Goal: Communication & Community: Answer question/provide support

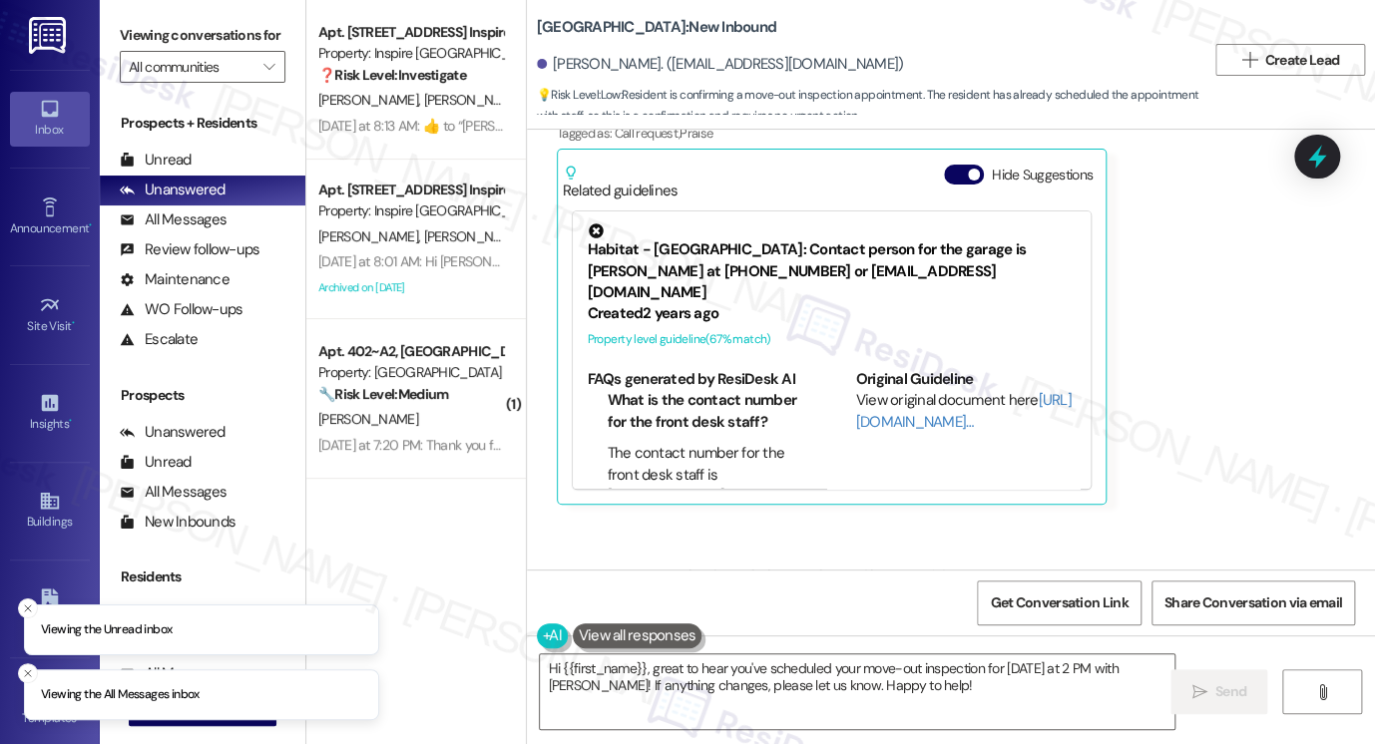
scroll to position [6697, 0]
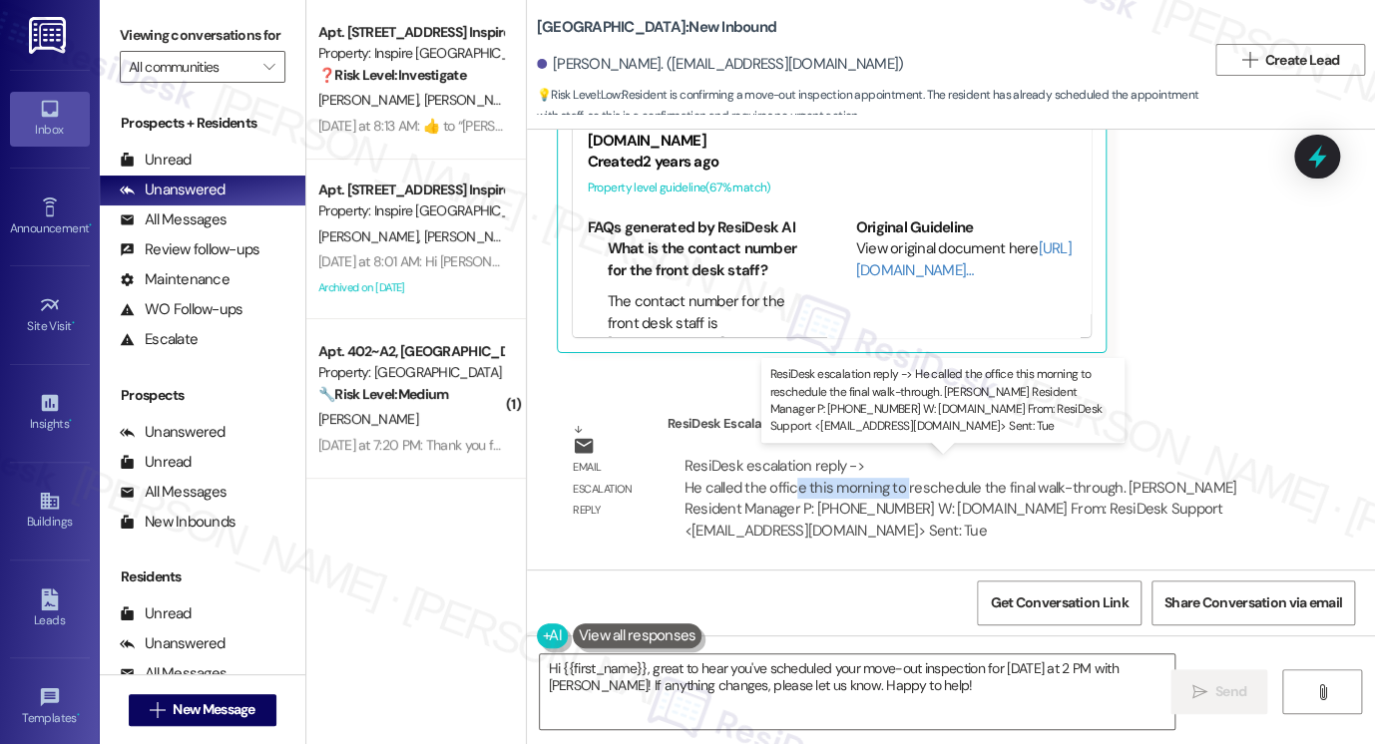
drag, startPoint x: 786, startPoint y: 483, endPoint x: 897, endPoint y: 488, distance: 110.9
click at [897, 488] on div "ResiDesk escalation reply -> He called the office this morning to reschedule th…" at bounding box center [961, 498] width 552 height 84
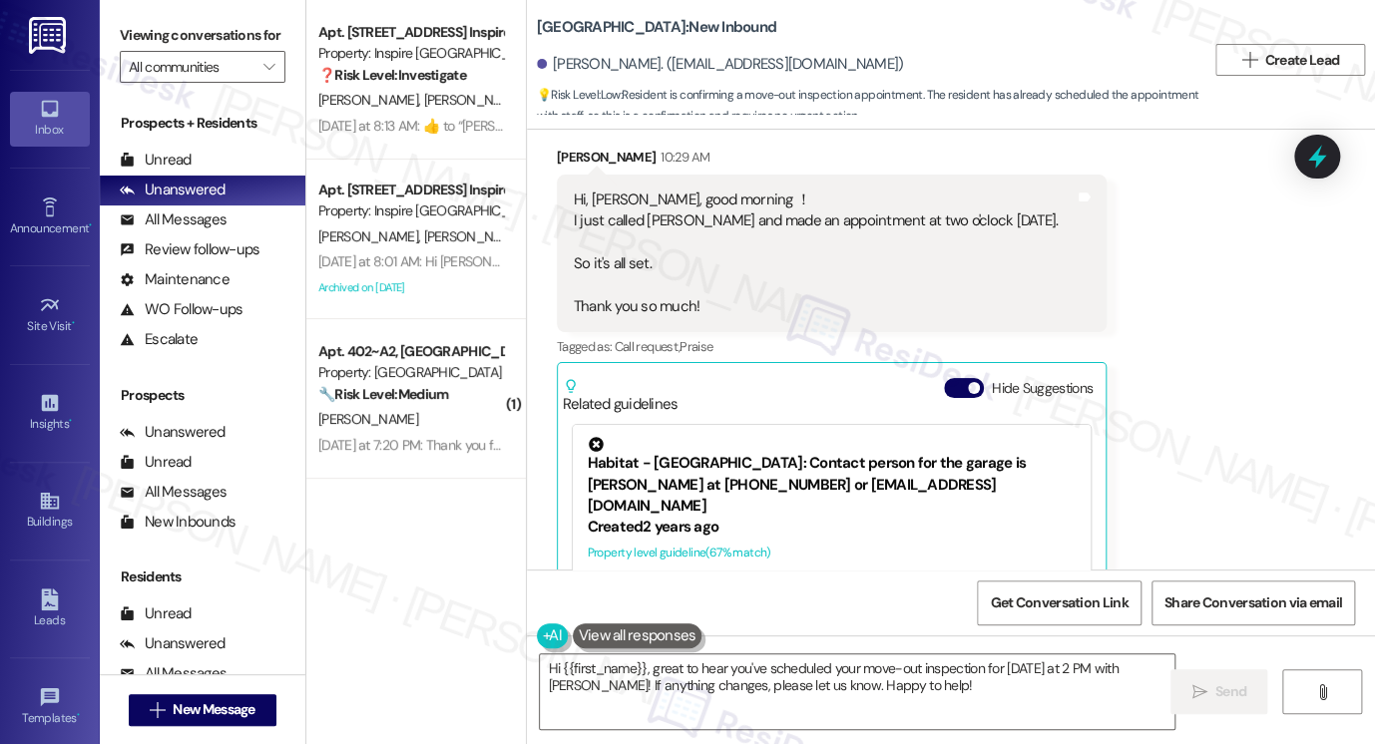
scroll to position [6298, 0]
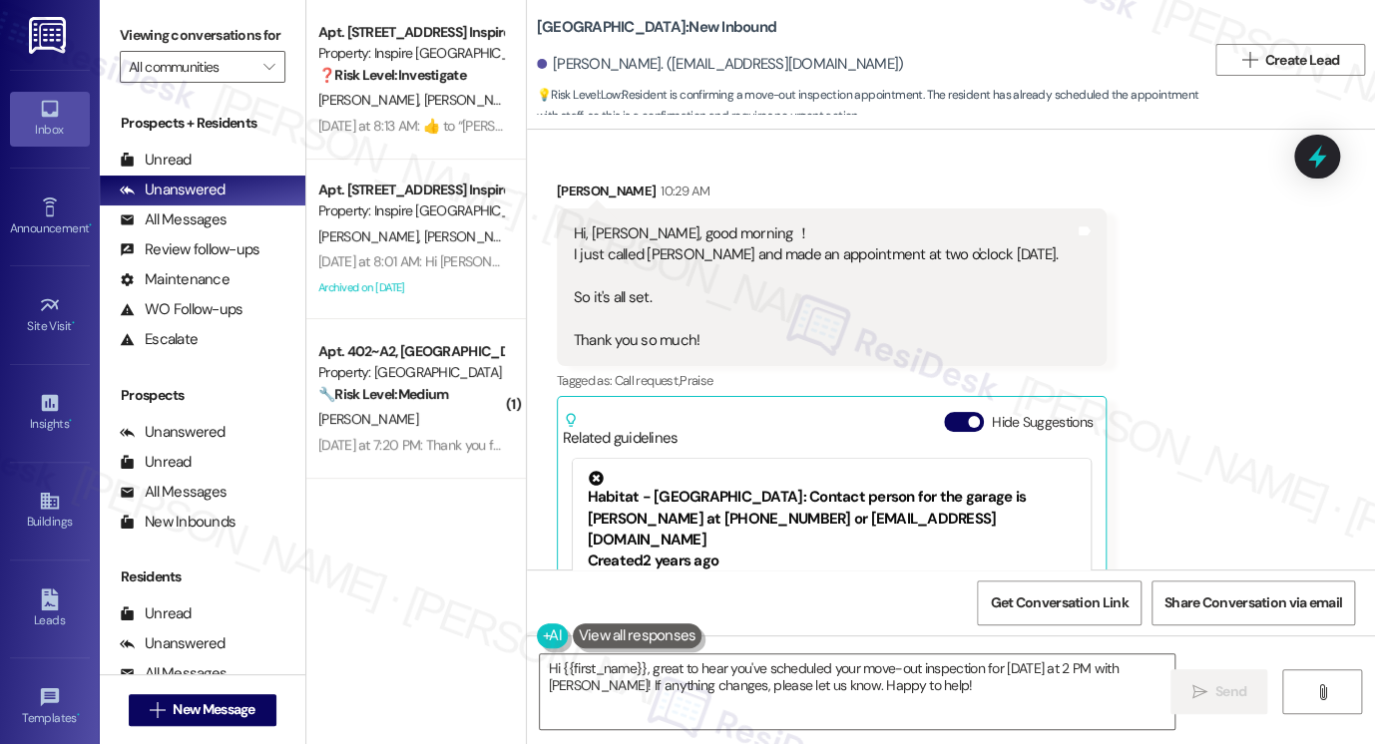
click at [618, 234] on div "Hi, [PERSON_NAME], good morning ！ I just called [PERSON_NAME] and made an appoi…" at bounding box center [816, 288] width 485 height 129
click at [650, 251] on div "Hi, [PERSON_NAME], good morning ！ I just called [PERSON_NAME] and made an appoi…" at bounding box center [816, 288] width 485 height 129
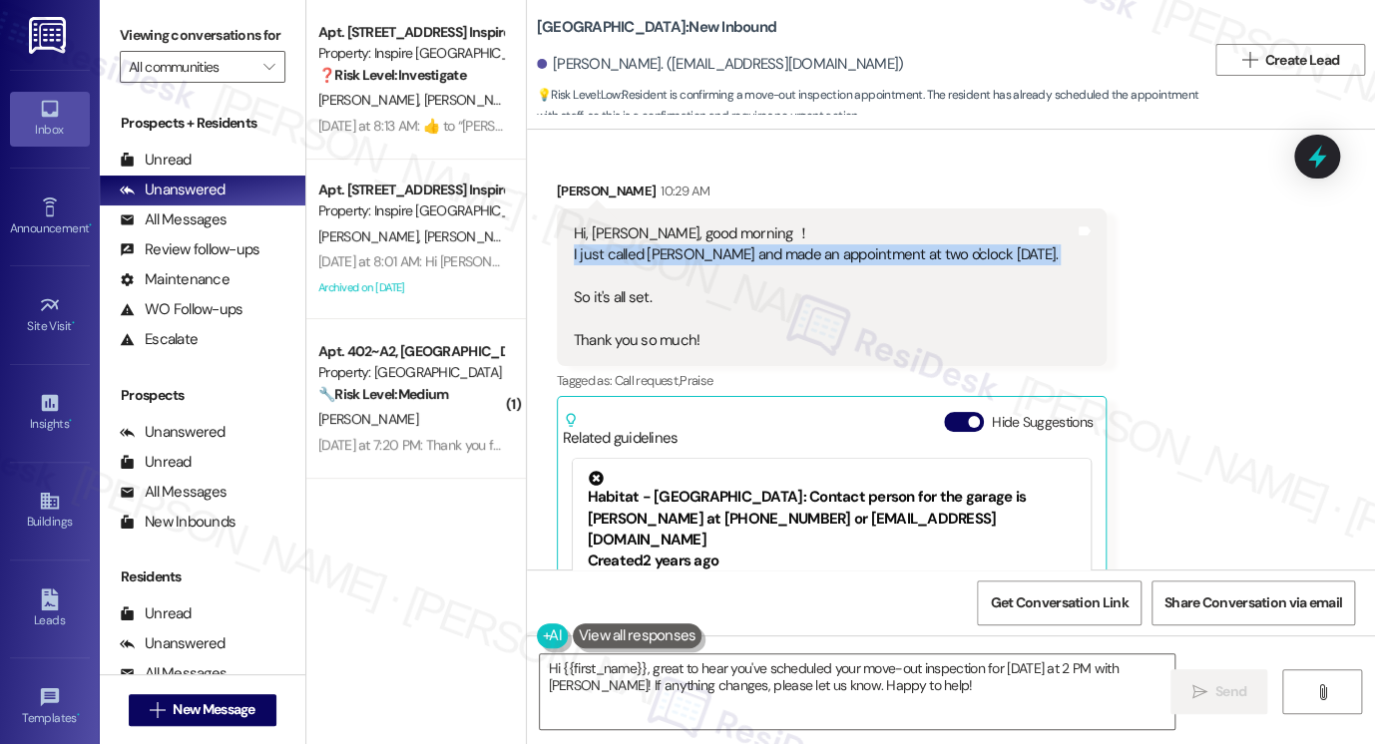
click at [650, 251] on div "Hi, [PERSON_NAME], good morning ！ I just called [PERSON_NAME] and made an appoi…" at bounding box center [816, 288] width 485 height 129
click at [750, 676] on textarea "Hi {{first_name}}, great to hear you've scheduled your move-out inspection for …" at bounding box center [857, 692] width 635 height 75
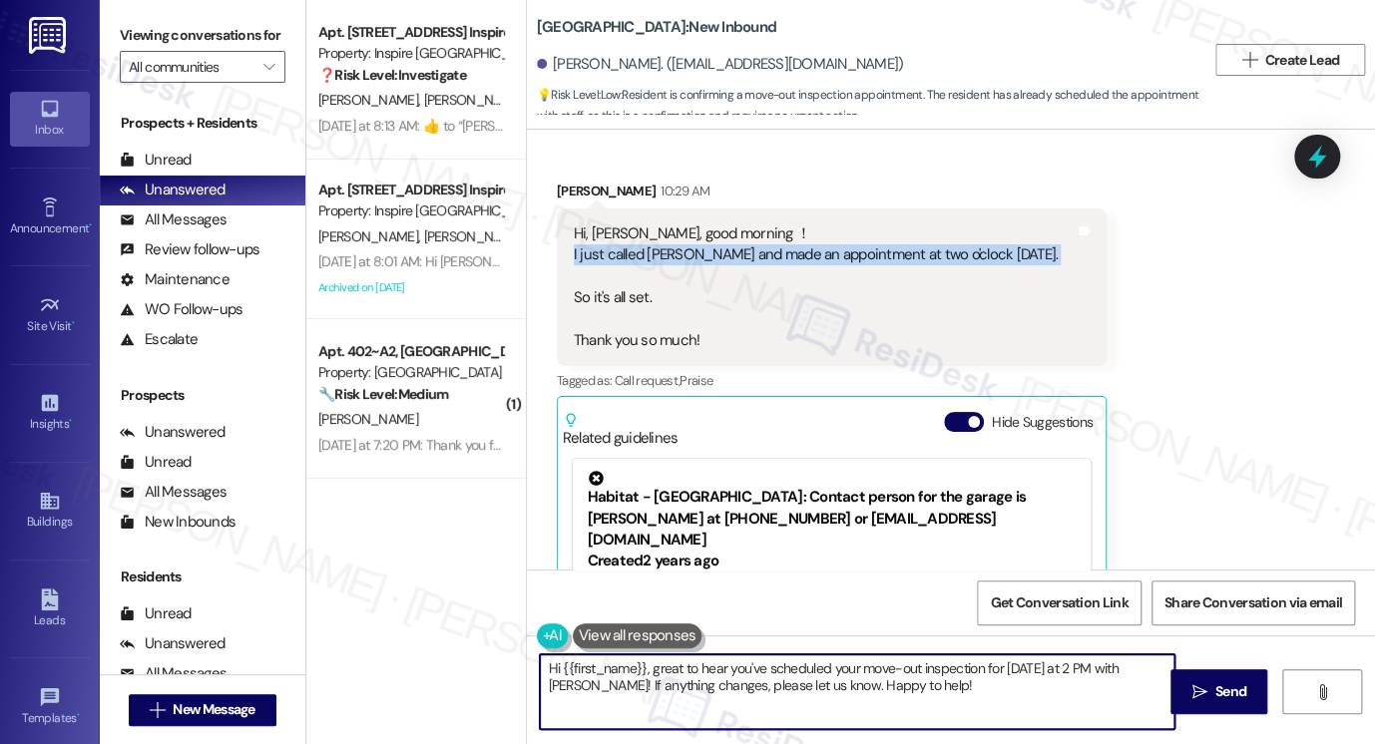
click at [750, 676] on textarea "Hi {{first_name}}, great to hear you've scheduled your move-out inspection for …" at bounding box center [857, 692] width 635 height 75
click at [644, 662] on textarea "Hi {{first_name}}, great to hear you've scheduled your move-out inspection for …" at bounding box center [857, 692] width 635 height 75
drag, startPoint x: 652, startPoint y: 670, endPoint x: 507, endPoint y: 652, distance: 145.8
click at [507, 652] on div "Apt. [STREET_ADDRESS], 1 Inspire Homes Bonds Ranch Property: Inspire Bond Ranch…" at bounding box center [840, 372] width 1069 height 744
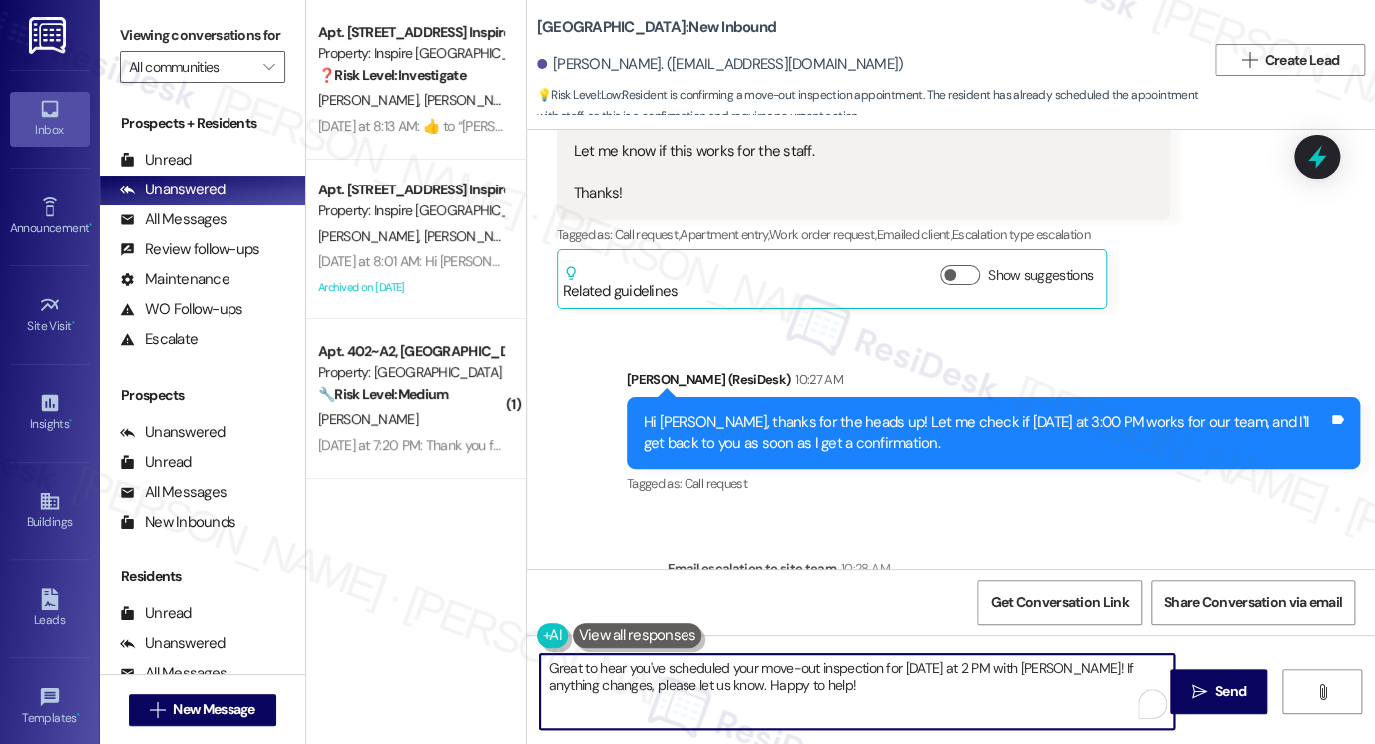
scroll to position [5799, 0]
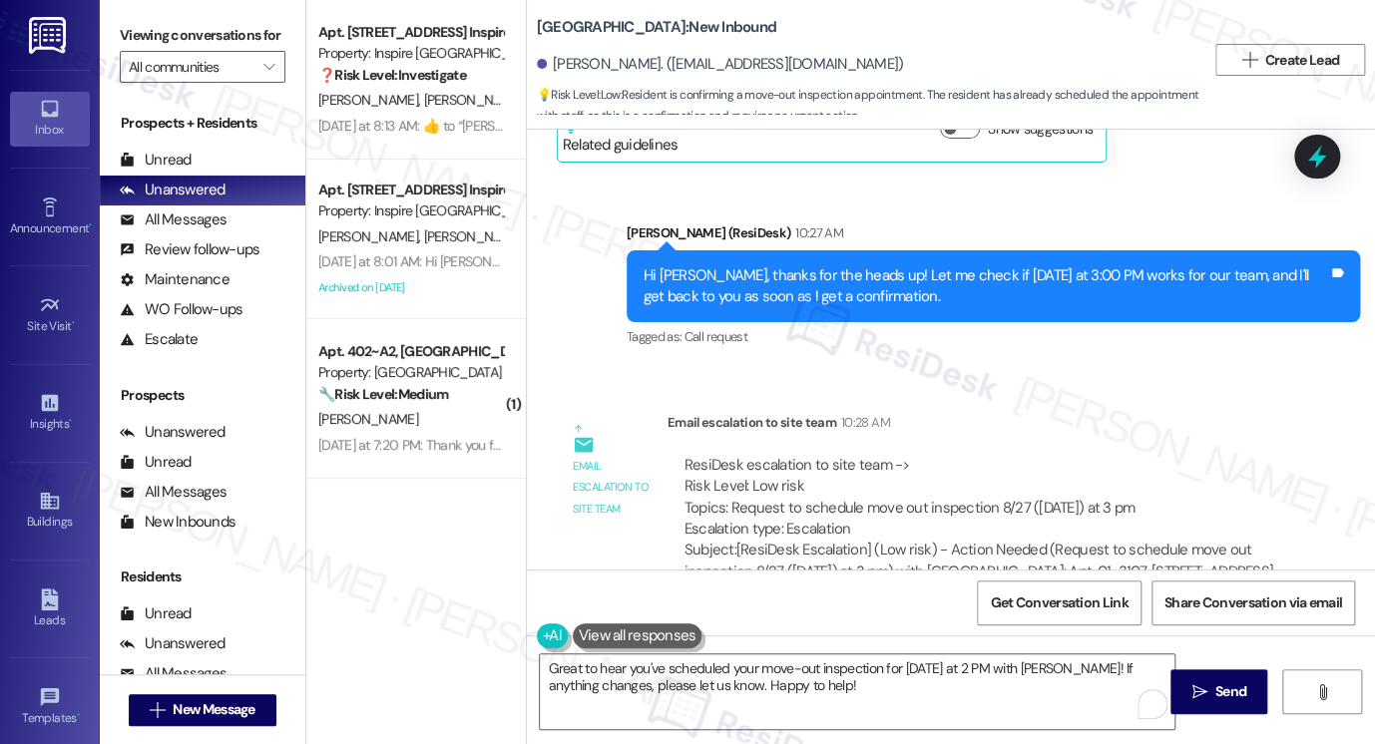
click at [750, 292] on div "Hi [PERSON_NAME], thanks for the heads up! Let me check if [DATE] at 3:00 PM wo…" at bounding box center [986, 286] width 685 height 43
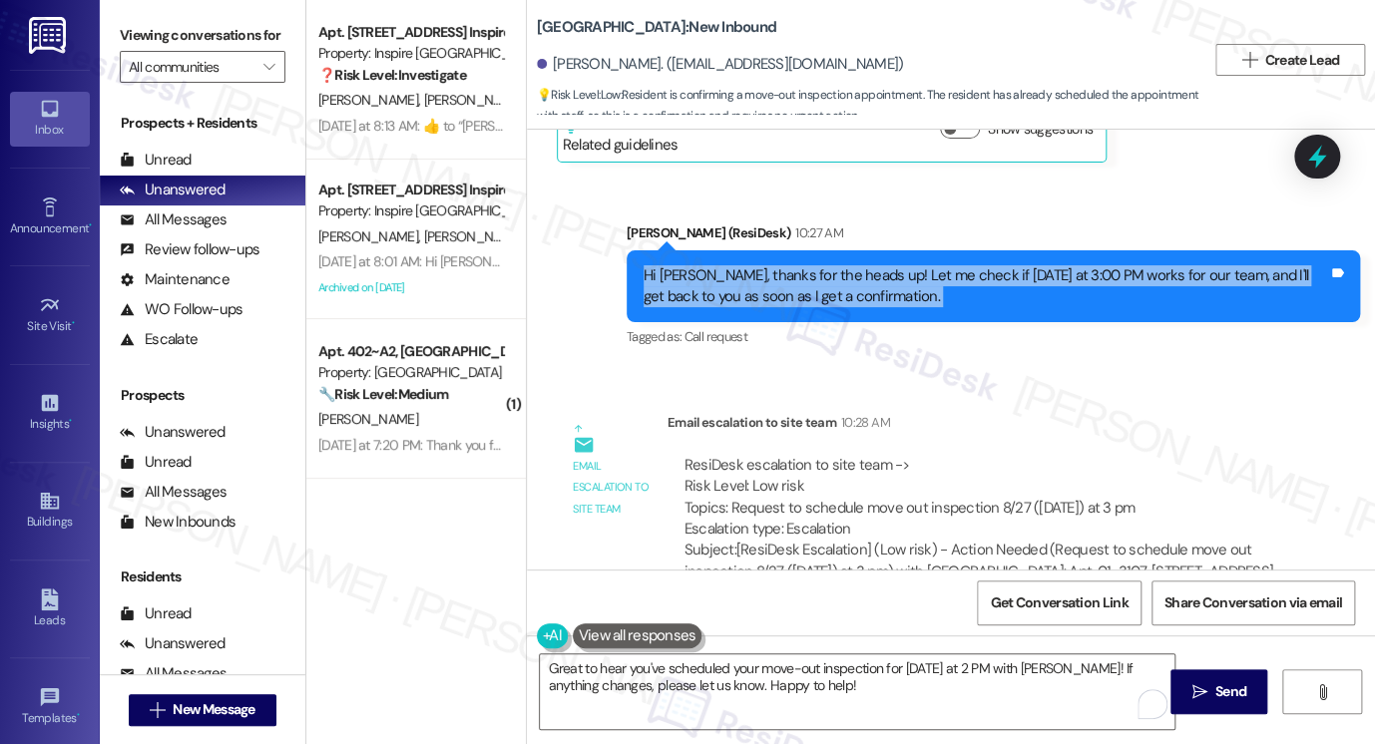
click at [750, 292] on div "Hi [PERSON_NAME], thanks for the heads up! Let me check if [DATE] at 3:00 PM wo…" at bounding box center [986, 286] width 685 height 43
click at [804, 278] on div "Hi [PERSON_NAME], thanks for the heads up! Let me check if [DATE] at 3:00 PM wo…" at bounding box center [986, 286] width 685 height 43
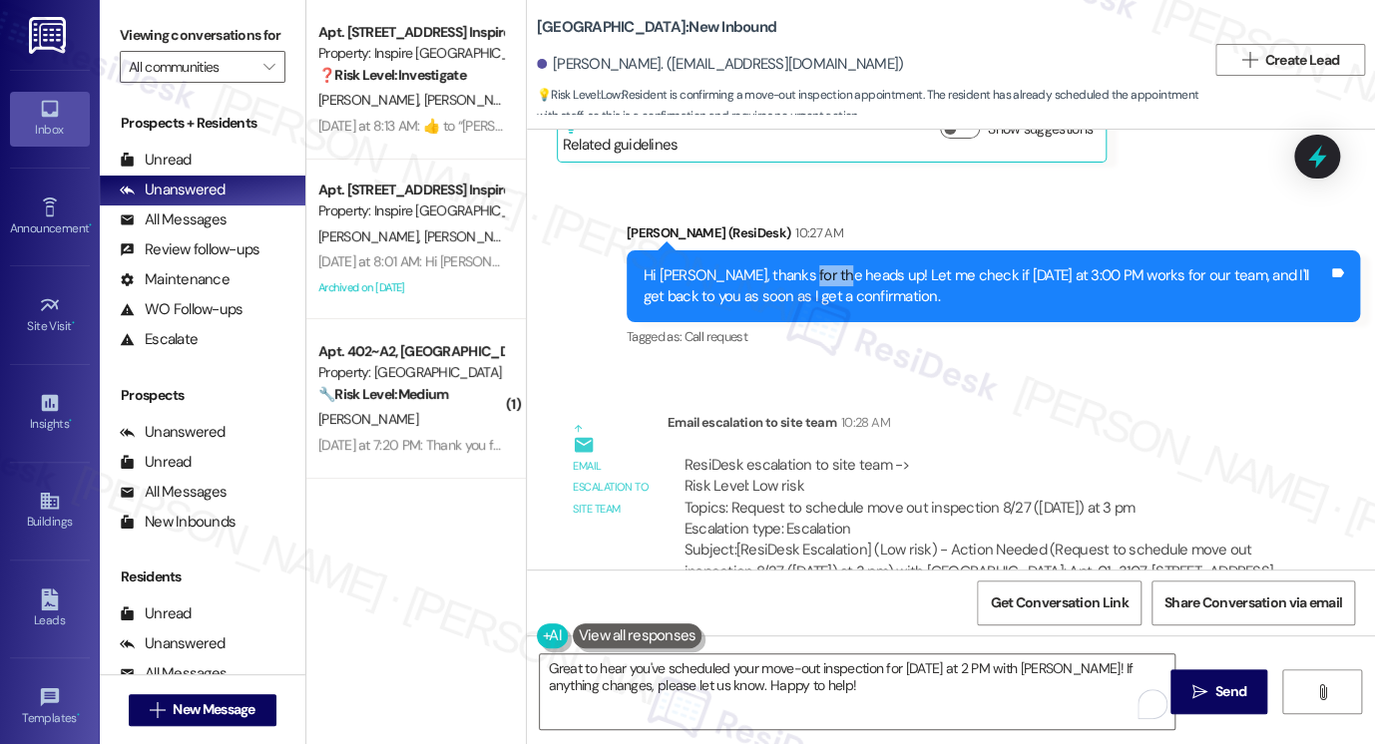
click at [804, 278] on div "Hi [PERSON_NAME], thanks for the heads up! Let me check if [DATE] at 3:00 PM wo…" at bounding box center [986, 286] width 685 height 43
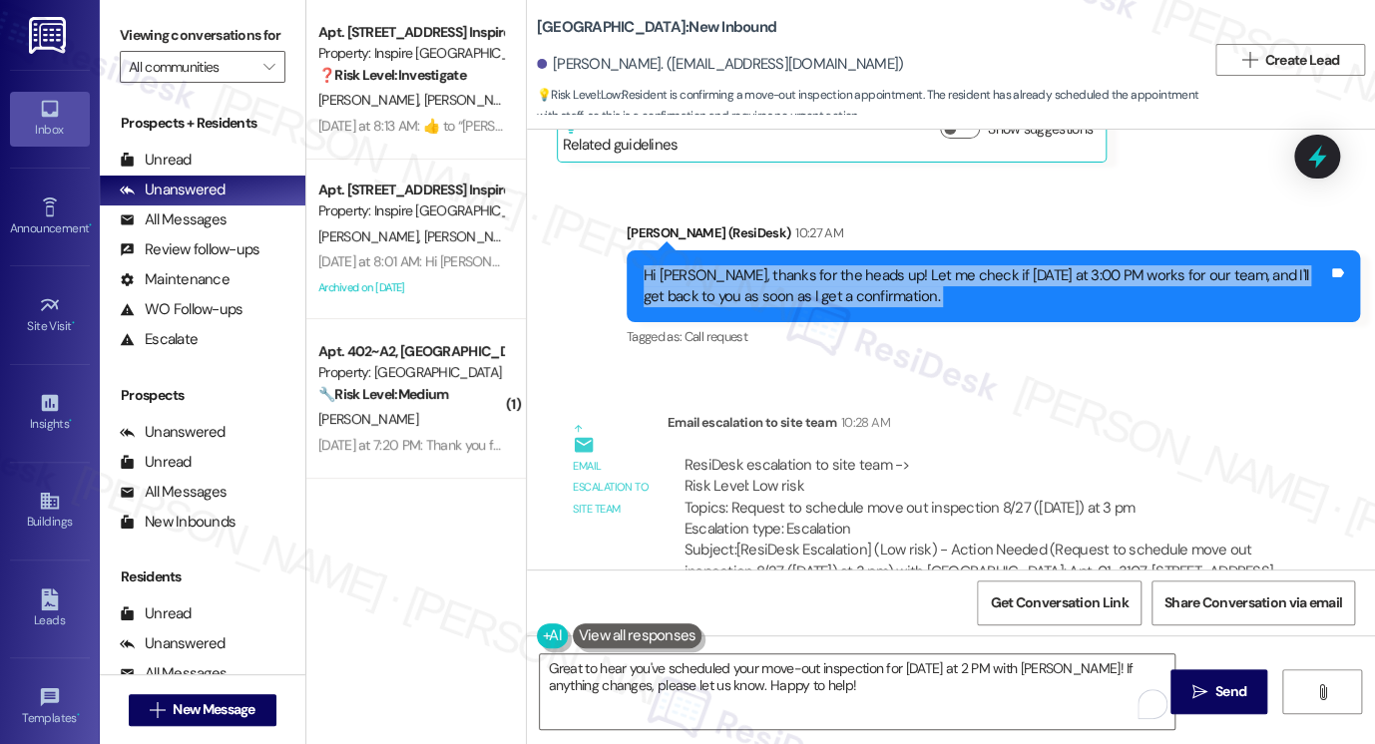
click at [804, 278] on div "Hi [PERSON_NAME], thanks for the heads up! Let me check if [DATE] at 3:00 PM wo…" at bounding box center [986, 286] width 685 height 43
click at [826, 274] on div "Hi [PERSON_NAME], thanks for the heads up! Let me check if [DATE] at 3:00 PM wo…" at bounding box center [986, 286] width 685 height 43
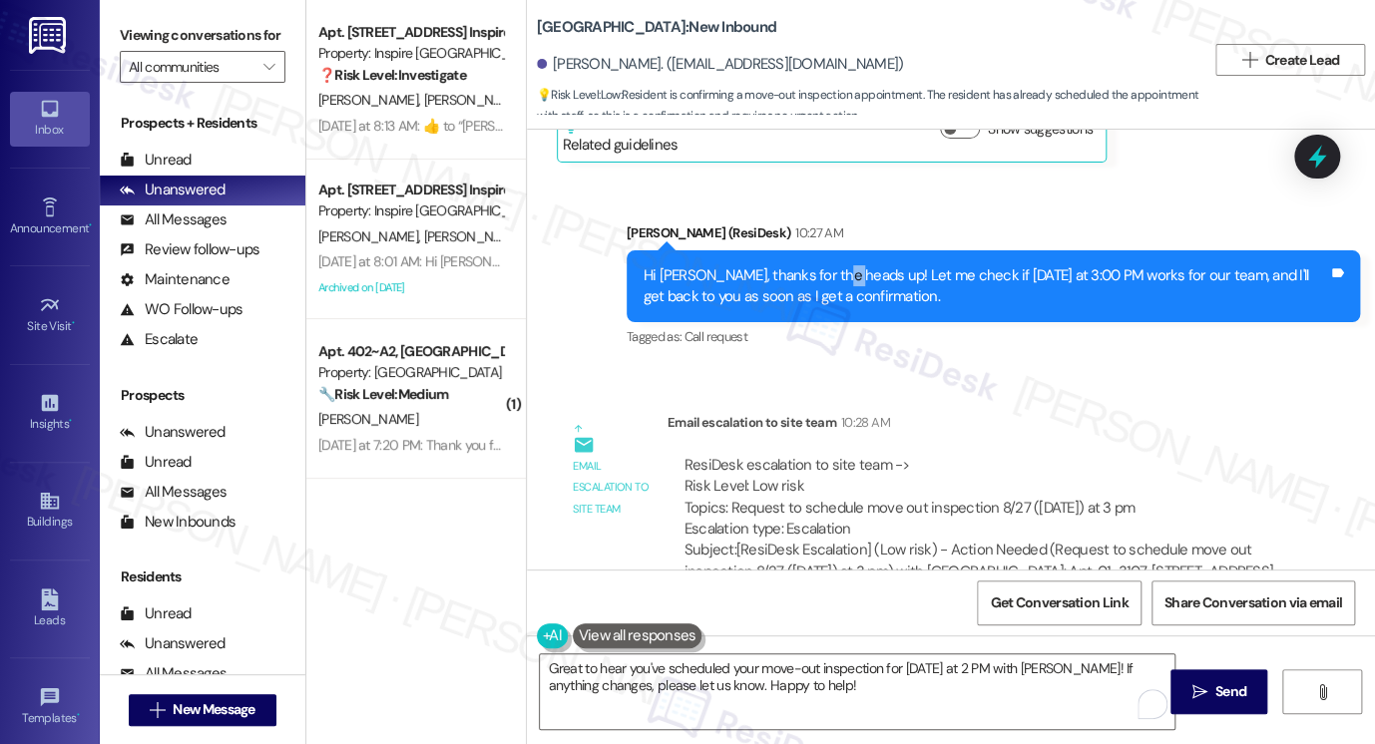
click at [826, 274] on div "Hi [PERSON_NAME], thanks for the heads up! Let me check if [DATE] at 3:00 PM wo…" at bounding box center [986, 286] width 685 height 43
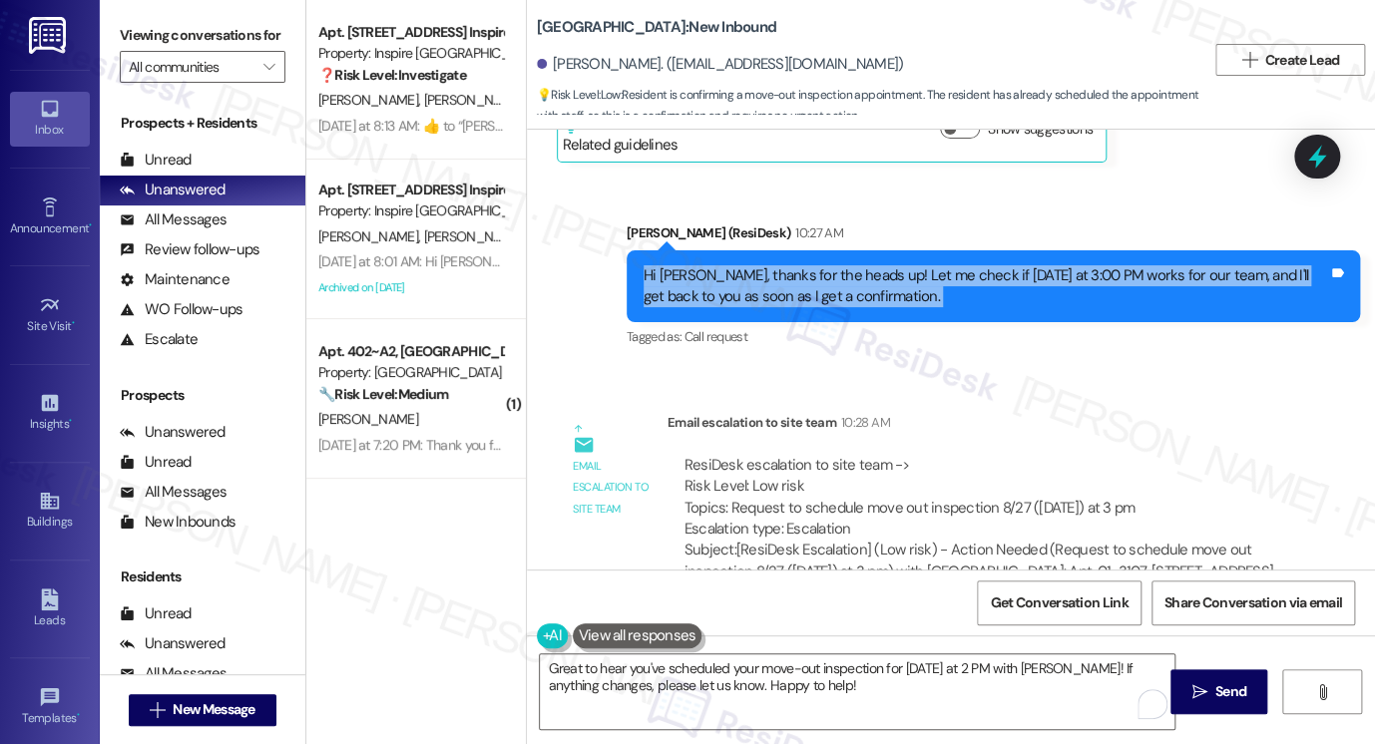
click at [826, 274] on div "Hi [PERSON_NAME], thanks for the heads up! Let me check if [DATE] at 3:00 PM wo…" at bounding box center [986, 286] width 685 height 43
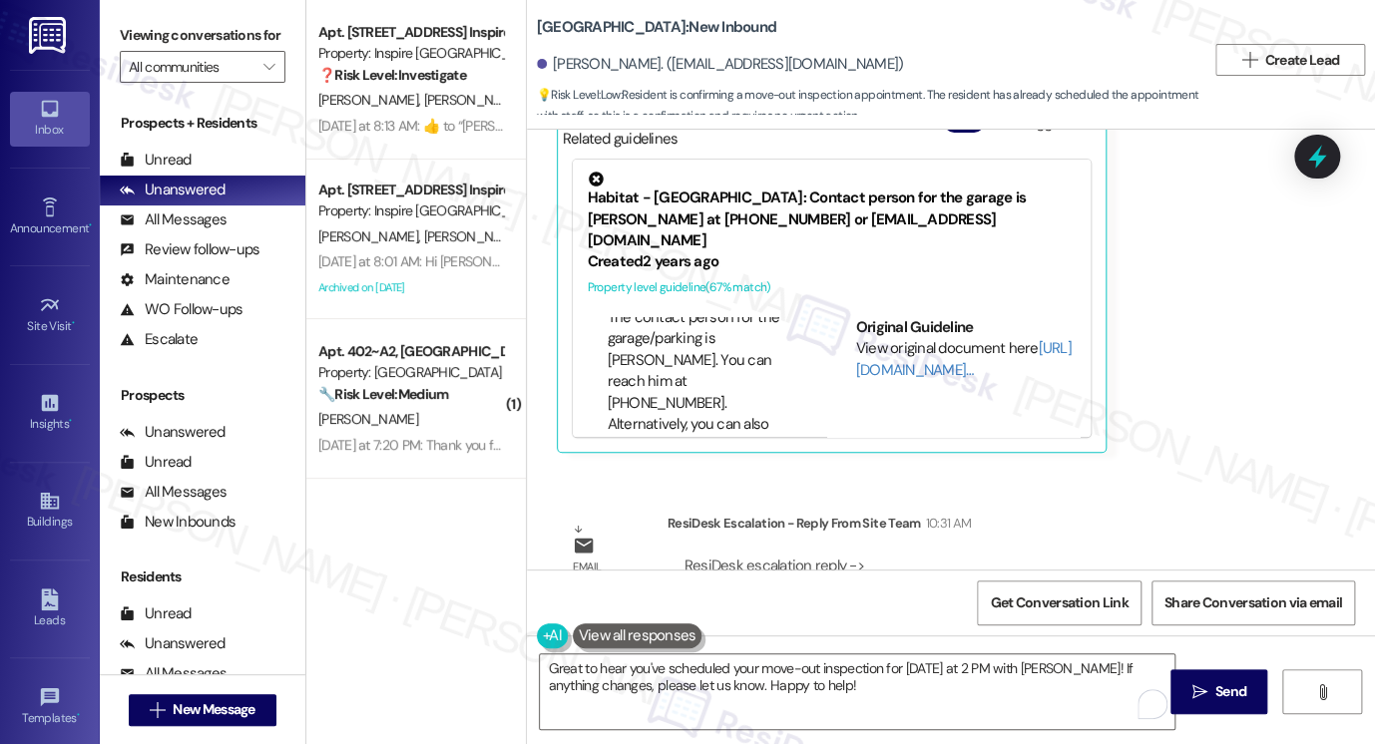
scroll to position [6697, 0]
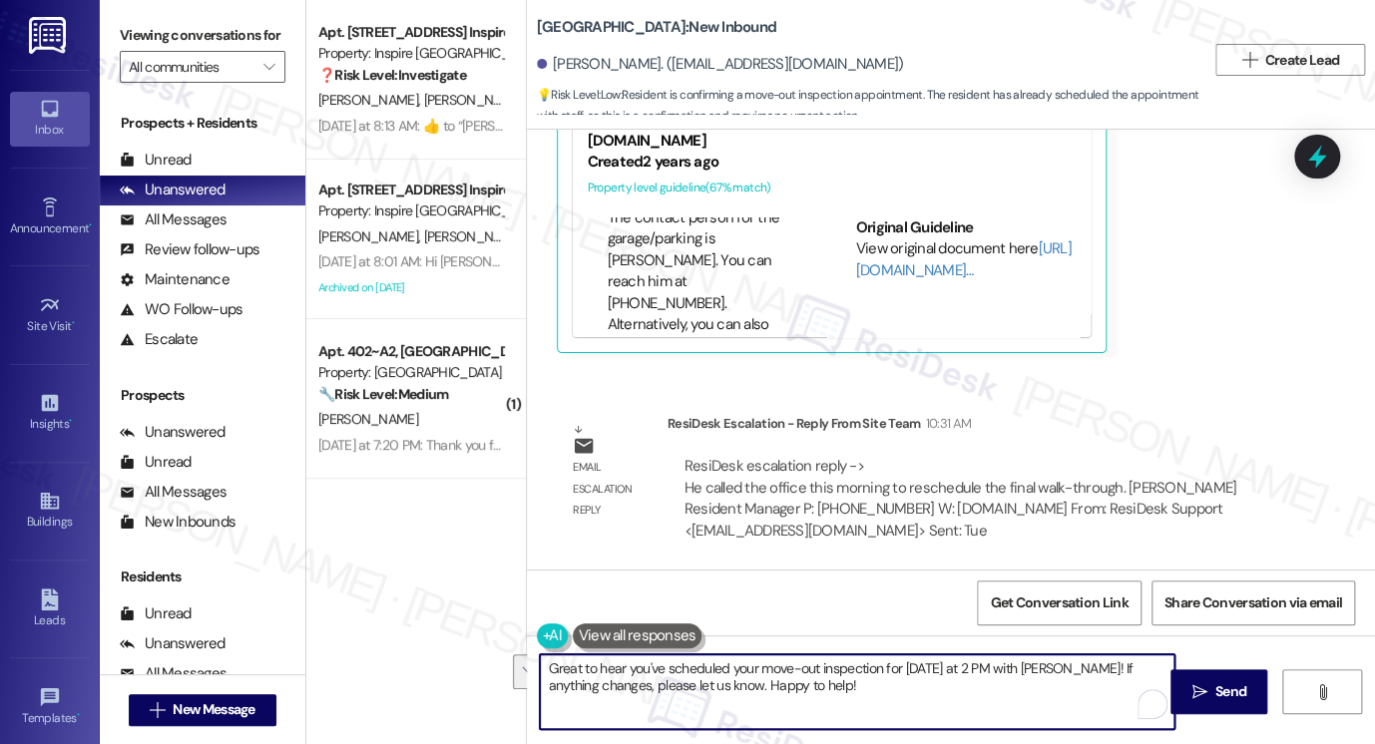
drag, startPoint x: 801, startPoint y: 686, endPoint x: 878, endPoint y: 673, distance: 77.9
click at [878, 673] on textarea "Great to hear you've scheduled your move-out inspection for [DATE] at 2 PM with…" at bounding box center [857, 692] width 635 height 75
click at [666, 686] on textarea "Great to hear you've scheduled your move-out inspection for [DATE] at 2 PM with…" at bounding box center [857, 692] width 635 height 75
drag, startPoint x: 662, startPoint y: 668, endPoint x: 1017, endPoint y: 663, distance: 355.3
click at [1017, 663] on textarea "Great to hear you've scheduled your move-out inspection for [DATE] at 2 PM with…" at bounding box center [857, 692] width 635 height 75
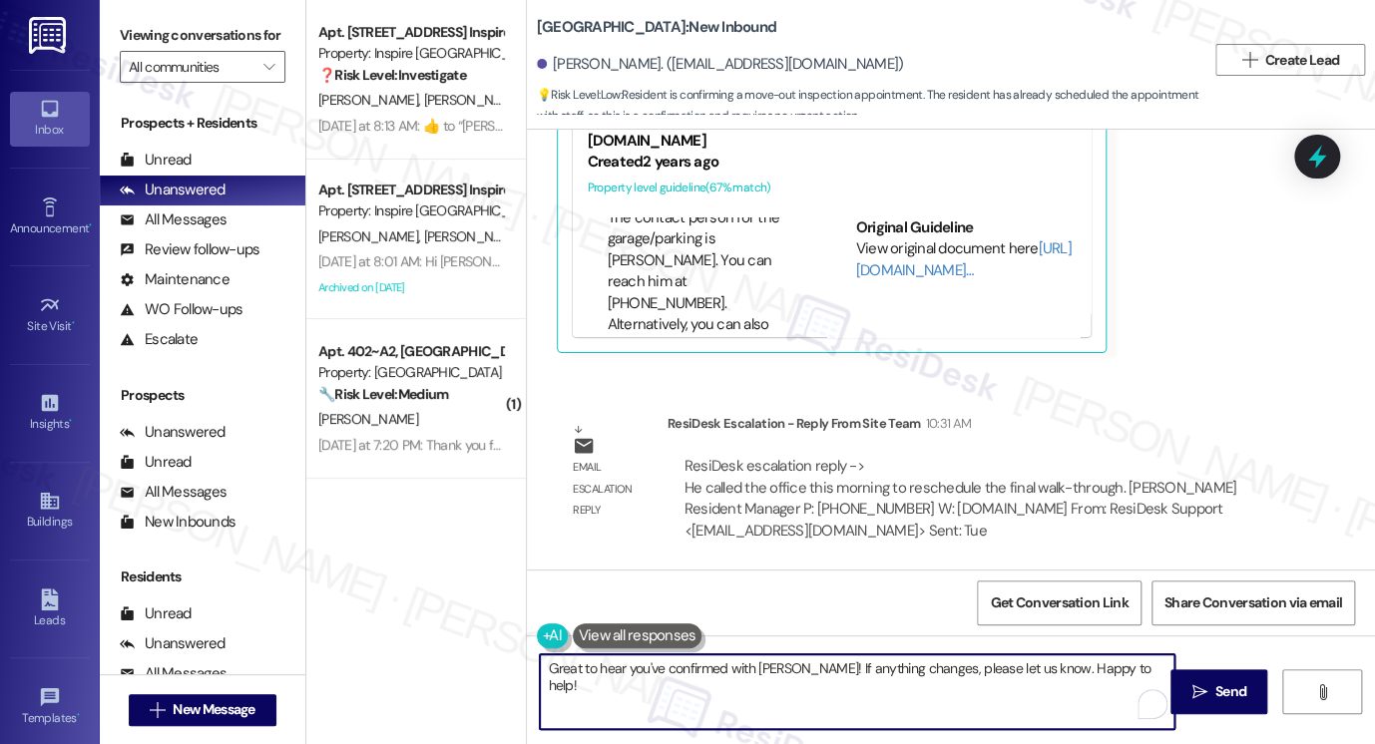
drag, startPoint x: 656, startPoint y: 664, endPoint x: 674, endPoint y: 658, distance: 18.9
click at [656, 664] on textarea "Great to hear you've confirmed with [PERSON_NAME]! If anything changes, please …" at bounding box center [857, 692] width 635 height 75
drag, startPoint x: 1157, startPoint y: 666, endPoint x: 843, endPoint y: 674, distance: 313.4
click at [843, 674] on textarea "Great to hear you've already confirmed with [PERSON_NAME]! If anything changes,…" at bounding box center [857, 692] width 635 height 75
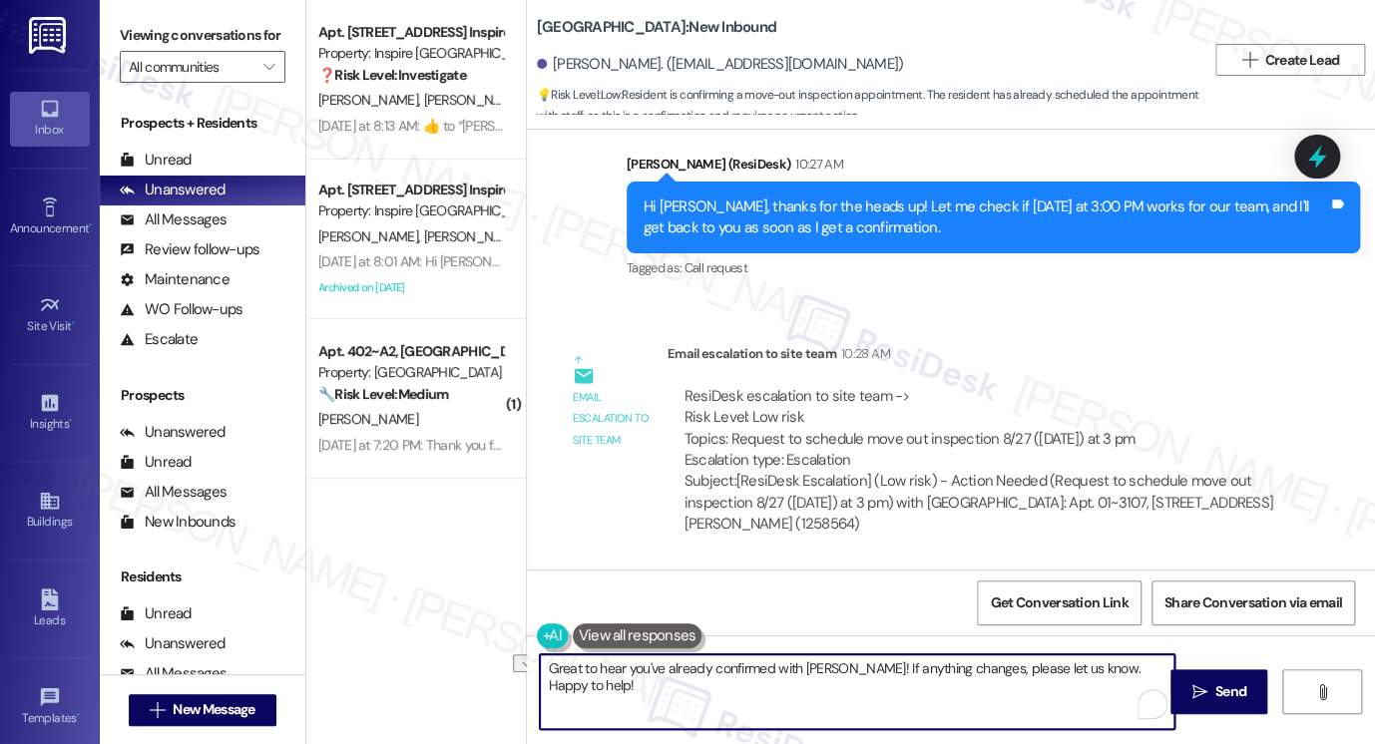
scroll to position [5998, 0]
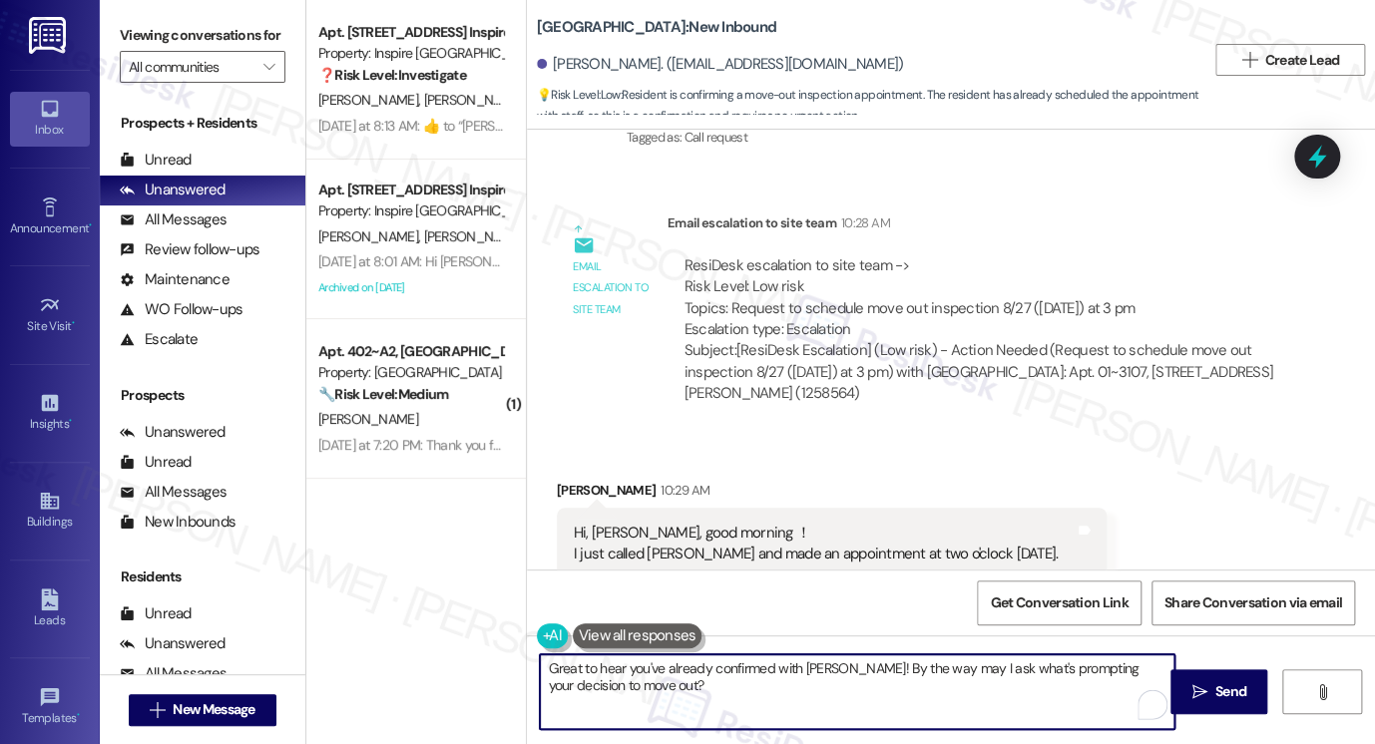
click at [908, 666] on textarea "Great to hear you've already confirmed with [PERSON_NAME]! By the way may I ask…" at bounding box center [857, 692] width 635 height 75
click at [1022, 672] on textarea "Great to hear you've already confirmed with [PERSON_NAME]! By the way, if you d…" at bounding box center [857, 692] width 635 height 75
drag, startPoint x: 829, startPoint y: 671, endPoint x: 890, endPoint y: 676, distance: 61.1
click at [829, 671] on textarea "Great to hear you've already confirmed with [PERSON_NAME]! By the way, if you d…" at bounding box center [857, 692] width 635 height 75
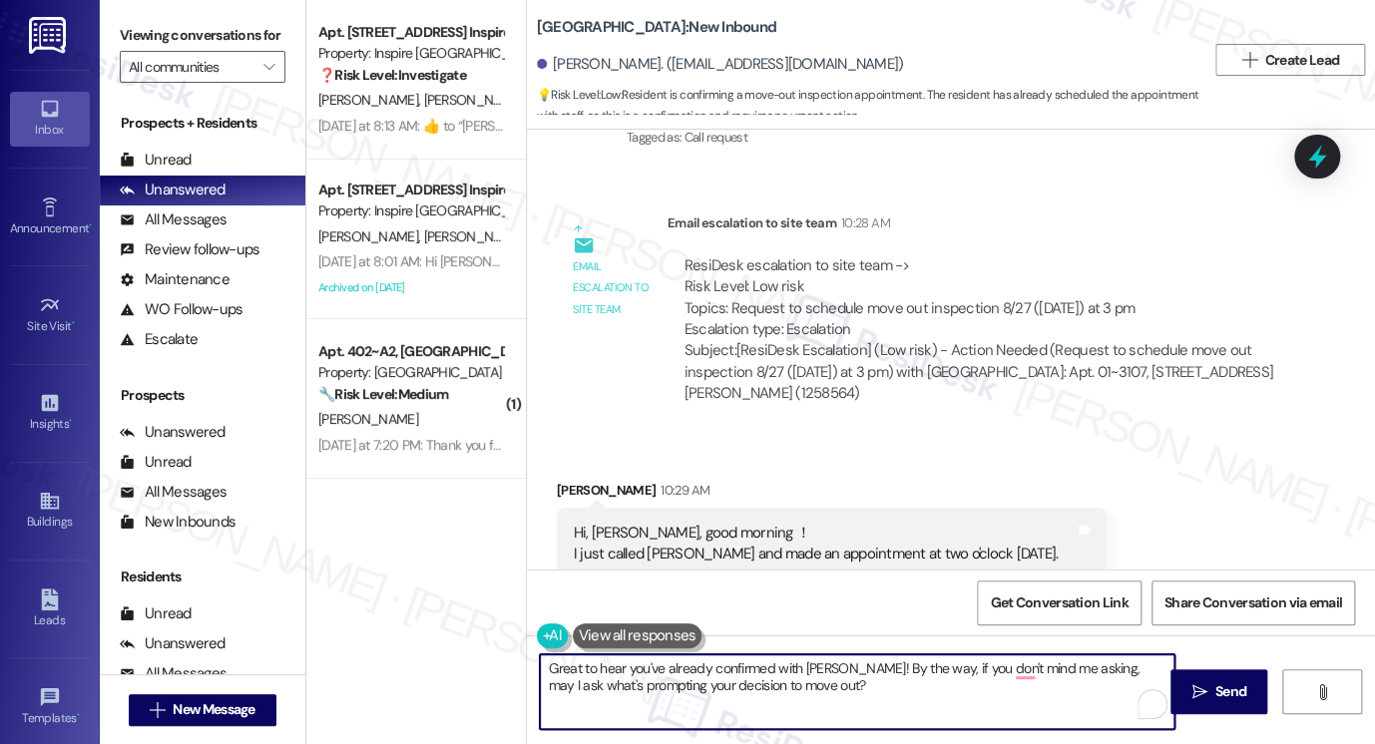
scroll to position [6697, 0]
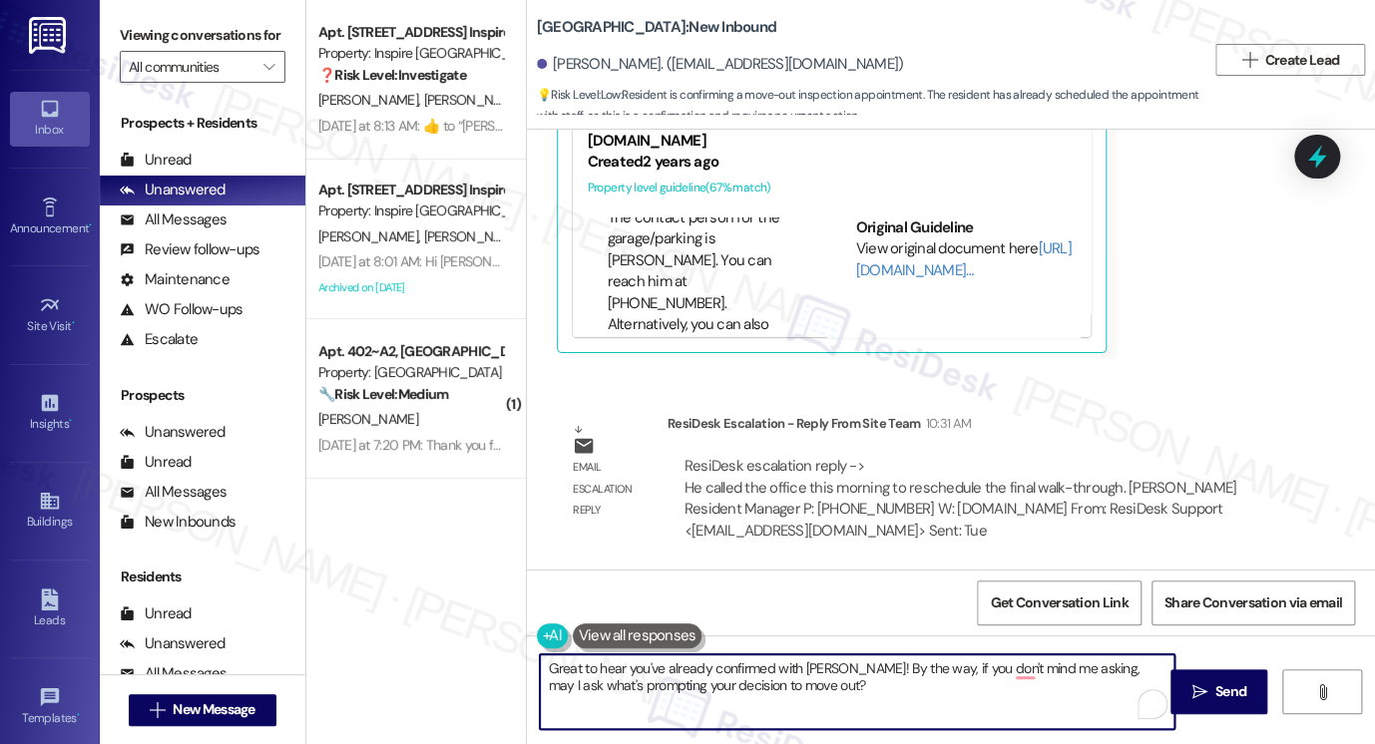
click at [691, 674] on textarea "Great to hear you've already confirmed with [PERSON_NAME]! By the way, if you d…" at bounding box center [857, 692] width 635 height 75
click at [848, 701] on textarea "Great to hear you've already confirmed with [PERSON_NAME]! By the way, if you d…" at bounding box center [857, 692] width 635 height 75
click at [851, 671] on textarea "Great to hear you've already confirmed with [PERSON_NAME]! By the way, if you d…" at bounding box center [857, 692] width 635 height 75
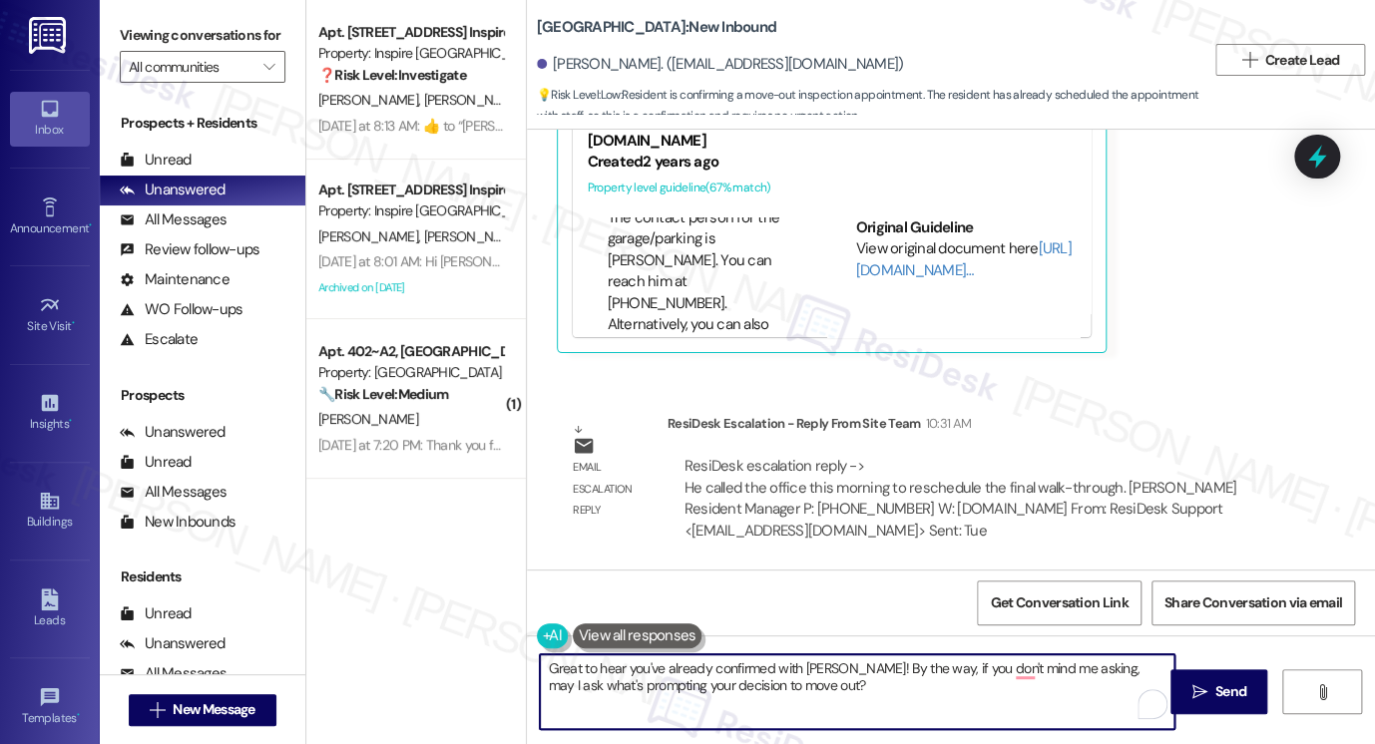
click at [850, 671] on textarea "Great to hear you've already confirmed with [PERSON_NAME]! By the way, if you d…" at bounding box center [857, 692] width 635 height 75
click at [685, 671] on textarea "Great to hear you've already confirmed with [PERSON_NAME]! By the way, if you d…" at bounding box center [857, 692] width 635 height 75
click at [663, 671] on textarea "Great to hear you've already confirmed with [PERSON_NAME]! By the way, if you d…" at bounding box center [857, 692] width 635 height 75
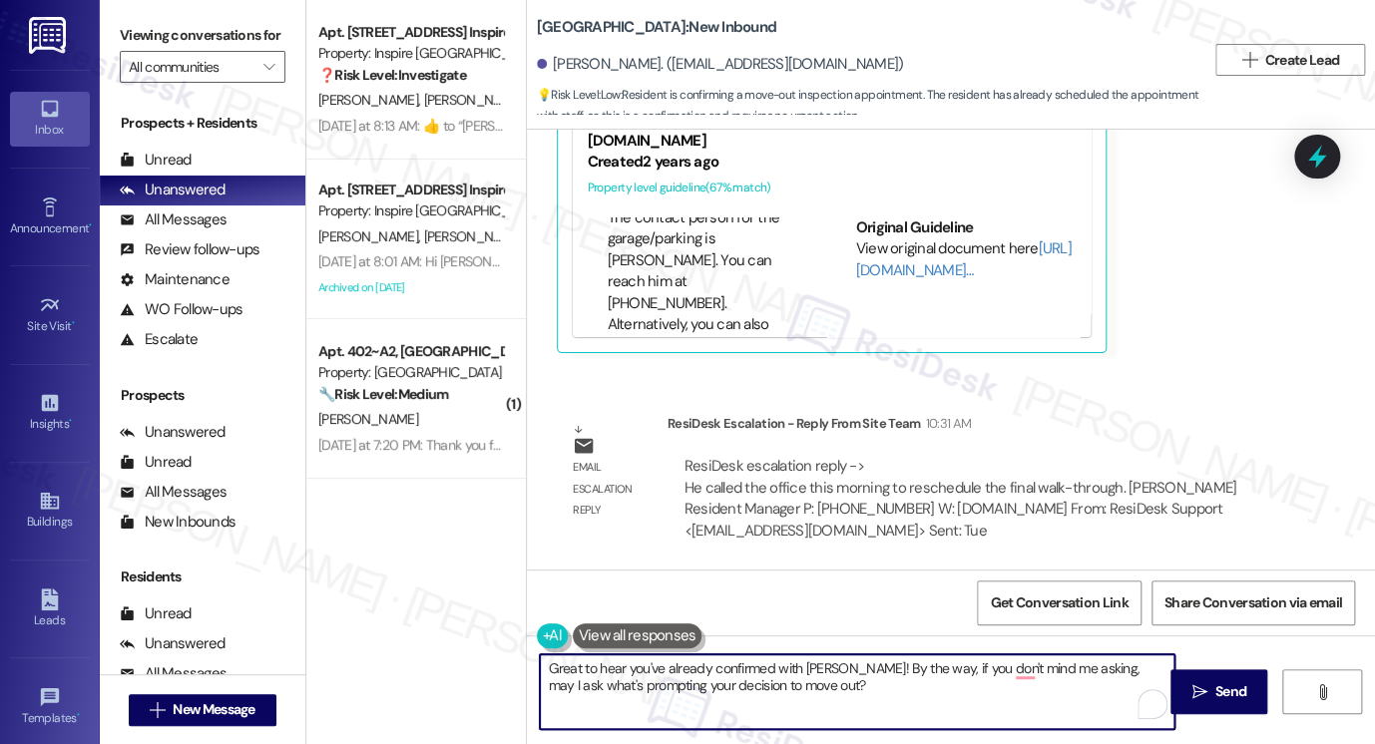
click at [663, 671] on textarea "Great to hear you've already confirmed with [PERSON_NAME]! By the way, if you d…" at bounding box center [857, 692] width 635 height 75
click at [865, 673] on textarea "Great to hear you've already confirmed with [PERSON_NAME]! By the way, if you d…" at bounding box center [857, 692] width 635 height 75
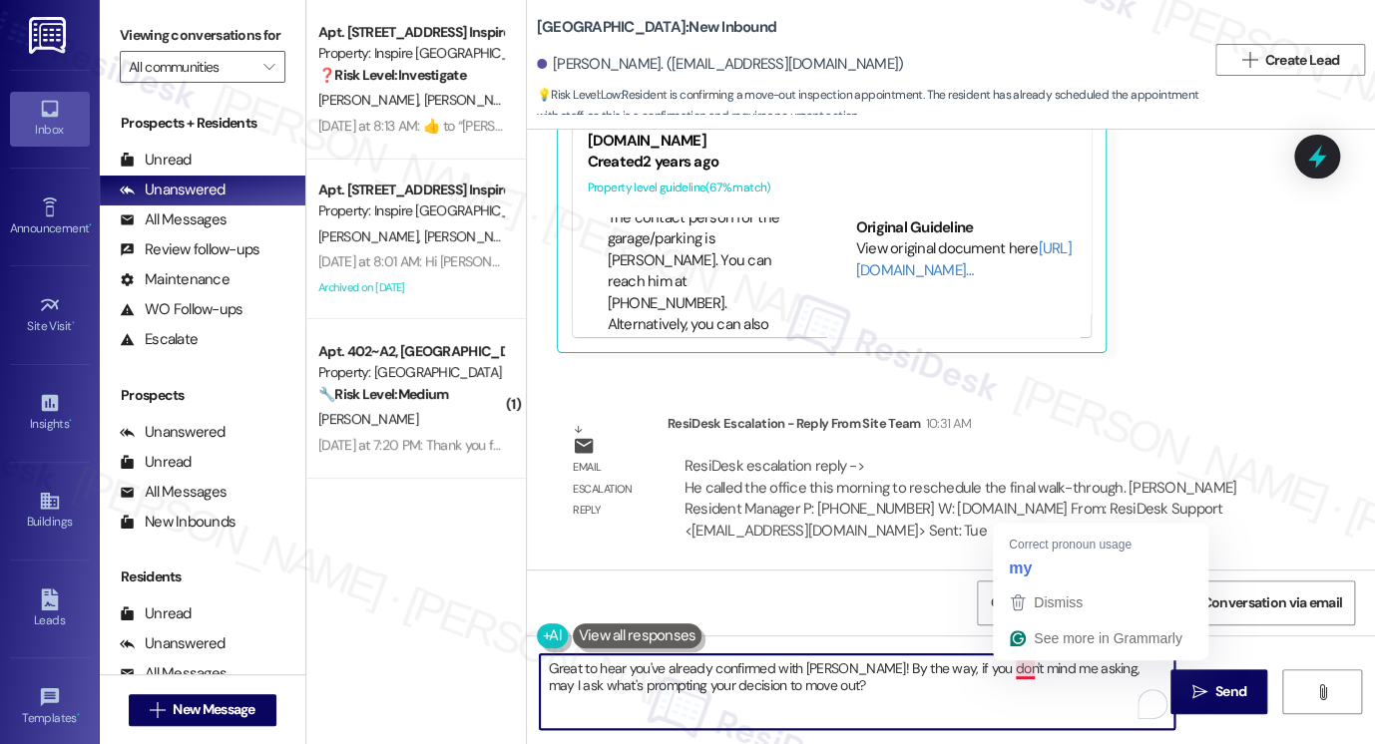
click at [905, 698] on textarea "Great to hear you've already confirmed with [PERSON_NAME]! By the way, if you d…" at bounding box center [857, 692] width 635 height 75
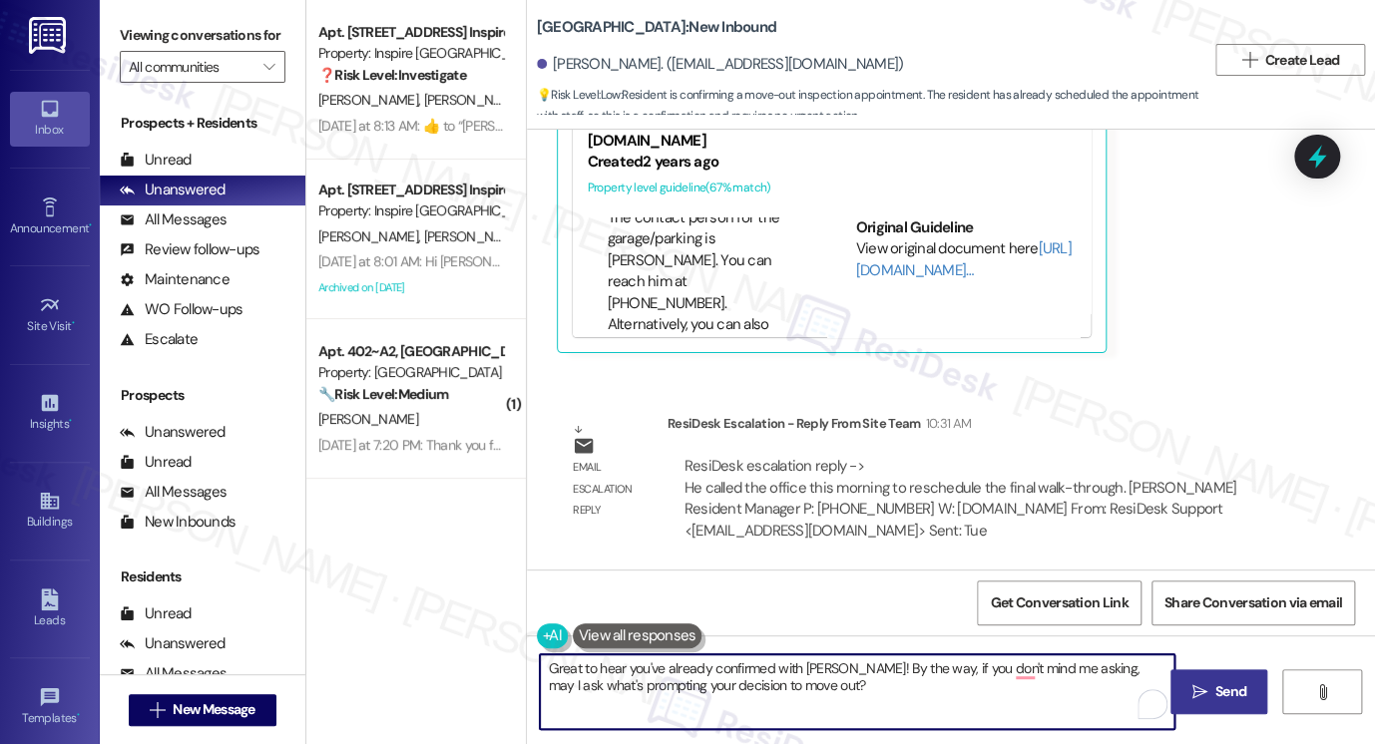
type textarea "Great to hear you've already confirmed with [PERSON_NAME]! By the way, if you d…"
click at [1217, 678] on button " Send" at bounding box center [1218, 692] width 97 height 45
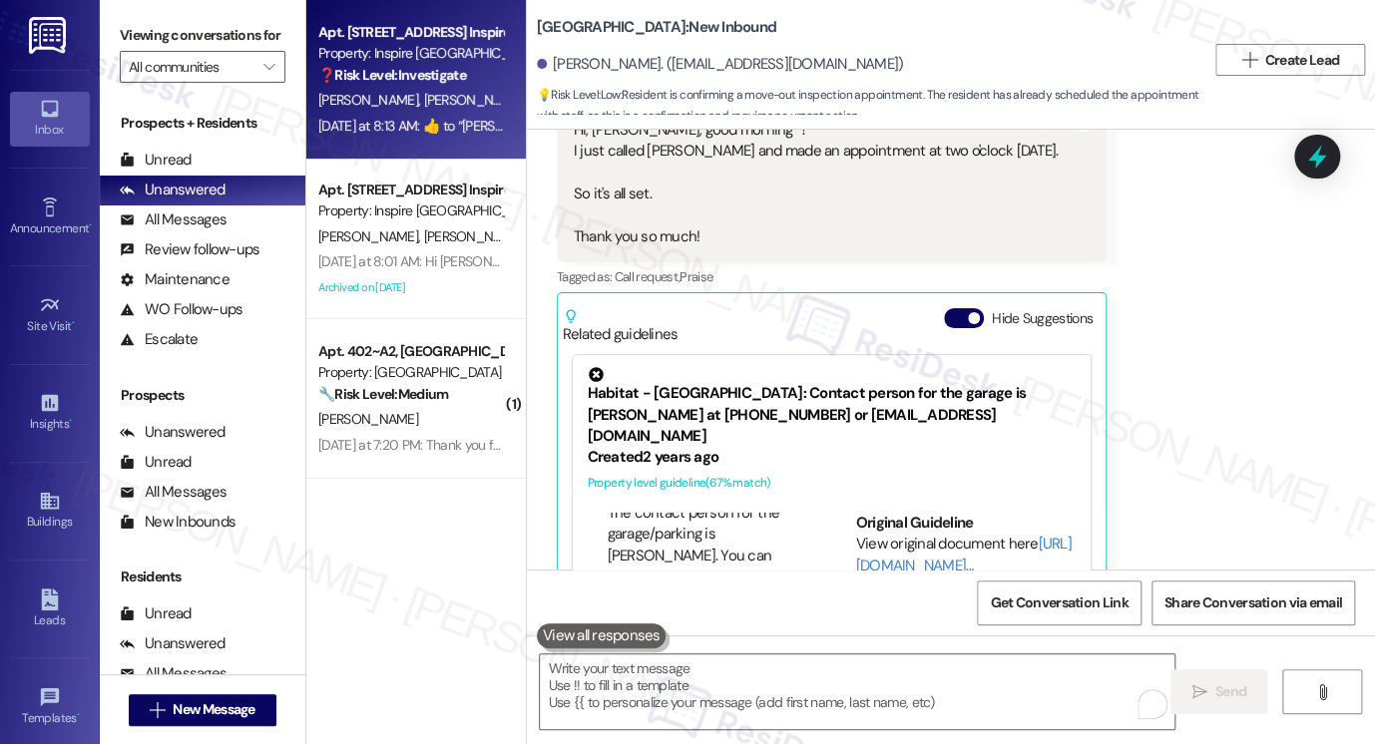
scroll to position [6099, 0]
